Goal: Task Accomplishment & Management: Manage account settings

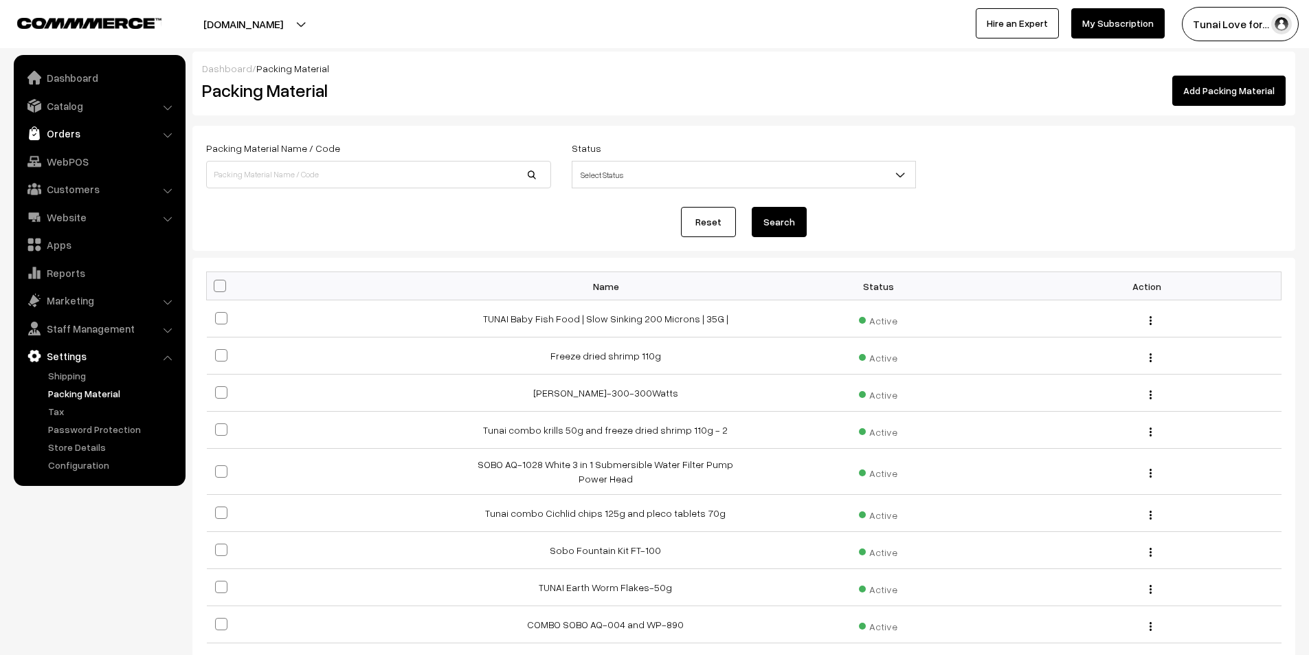
click at [60, 128] on link "Orders" at bounding box center [98, 133] width 163 height 25
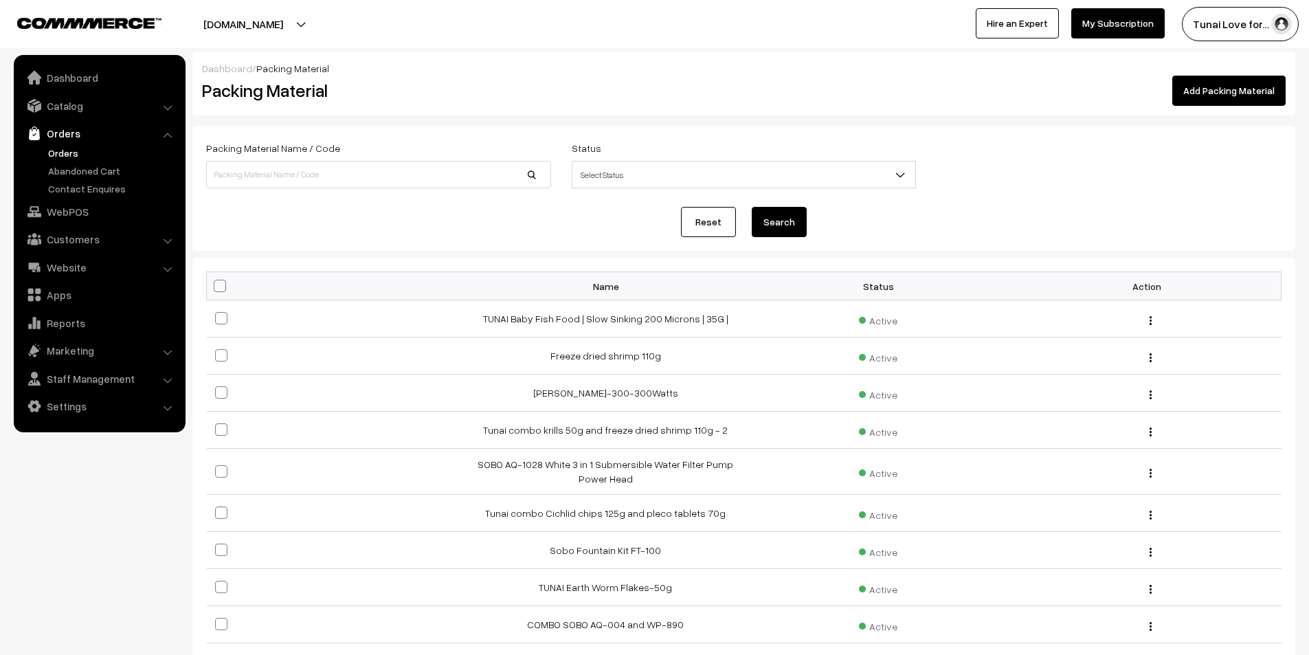
click at [73, 154] on link "Orders" at bounding box center [113, 153] width 136 height 14
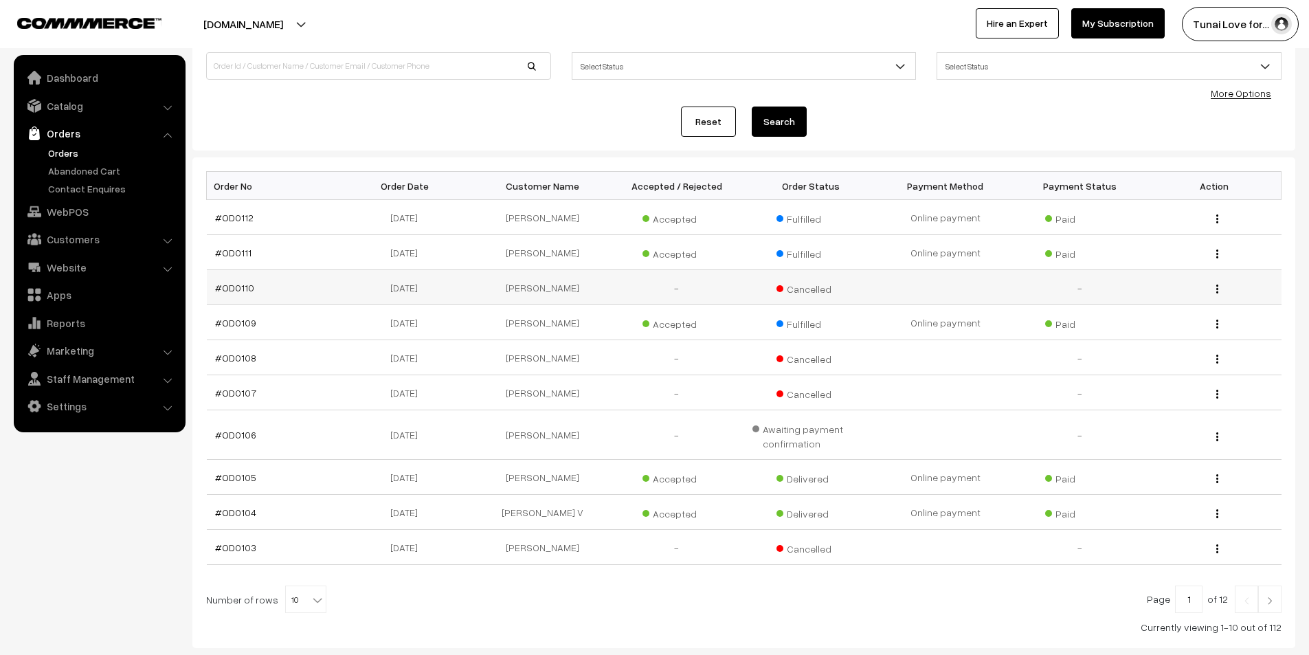
scroll to position [137, 0]
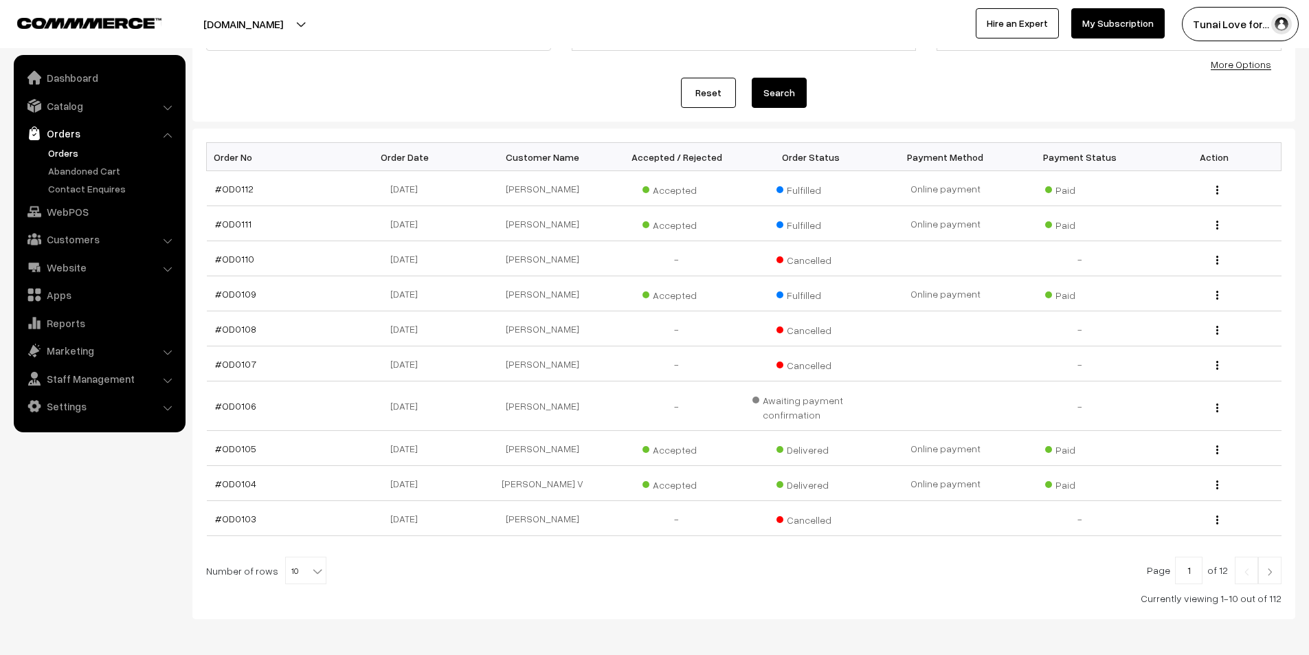
click at [313, 572] on b at bounding box center [318, 571] width 14 height 14
select select "40"
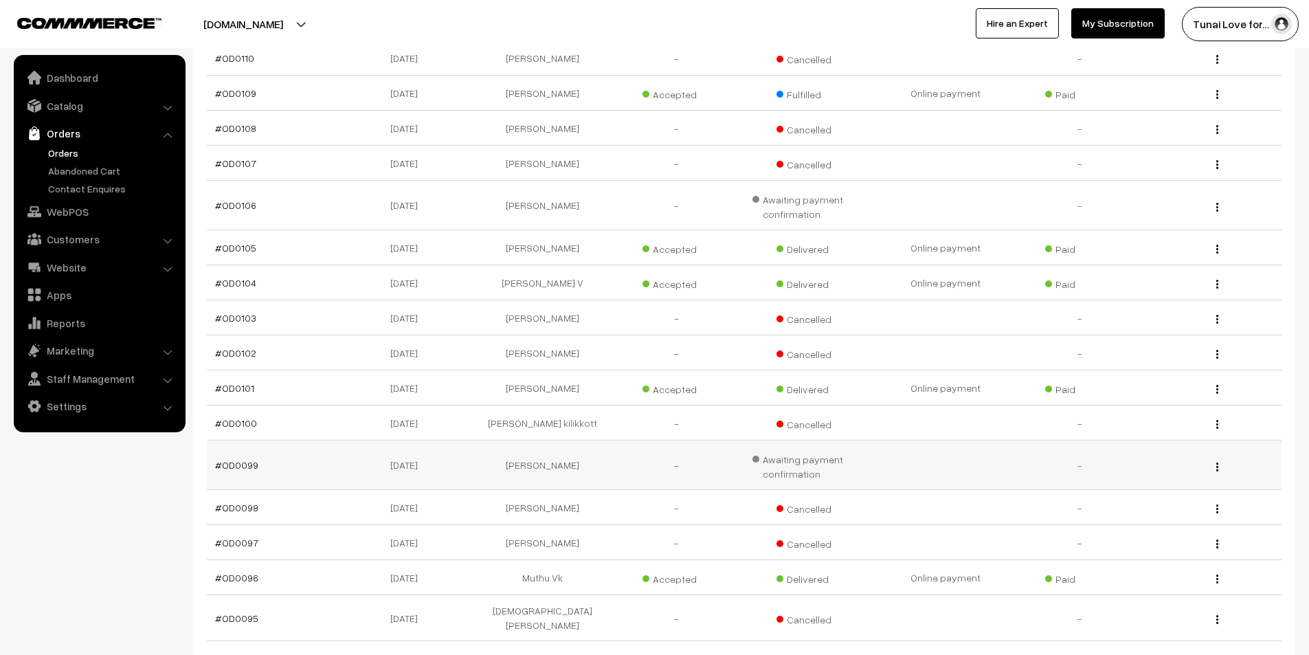
scroll to position [343, 0]
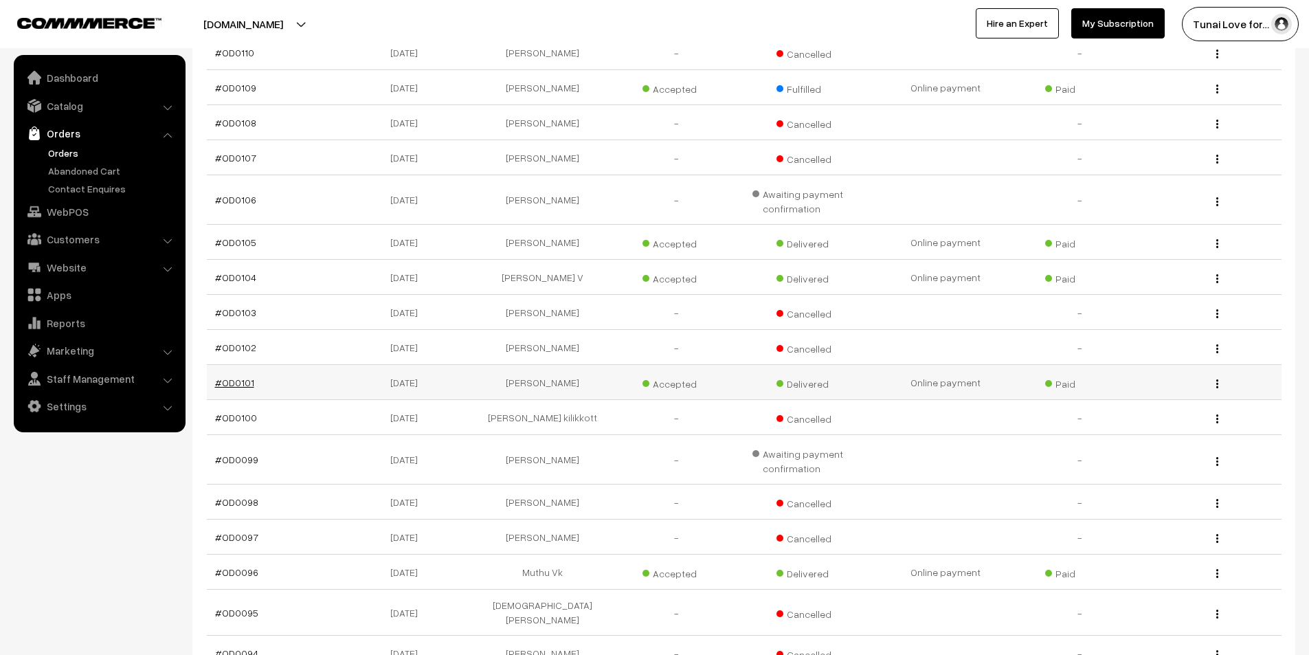
click at [231, 384] on link "#OD0101" at bounding box center [234, 382] width 39 height 12
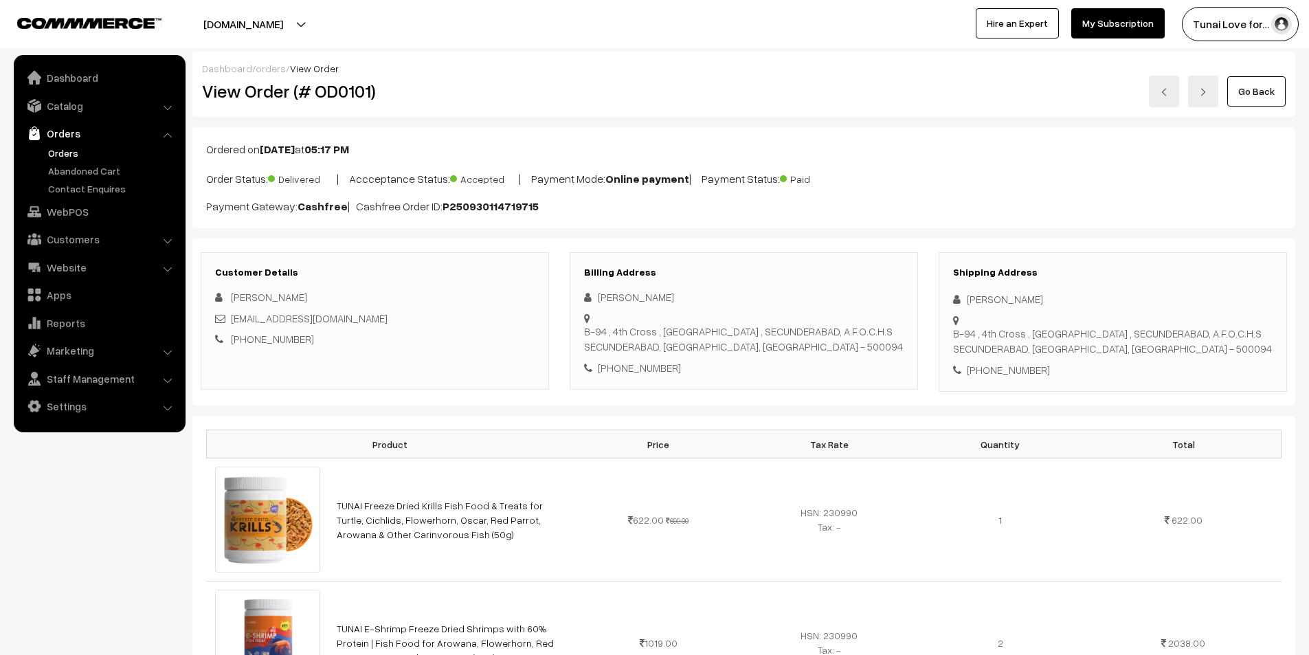
scroll to position [275, 0]
